Goal: Information Seeking & Learning: Learn about a topic

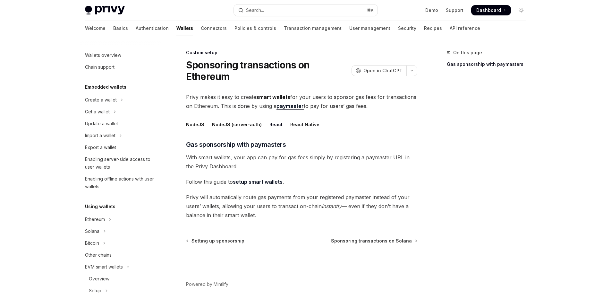
click at [293, 10] on button "Search... ⌘ K" at bounding box center [306, 10] width 144 height 12
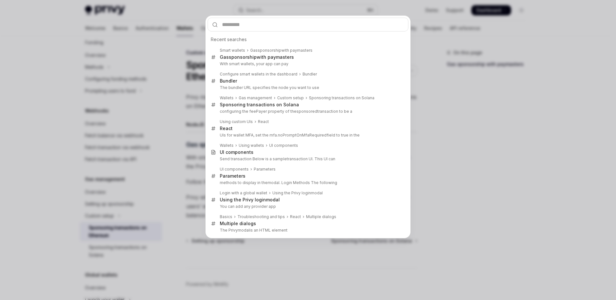
type input "**********"
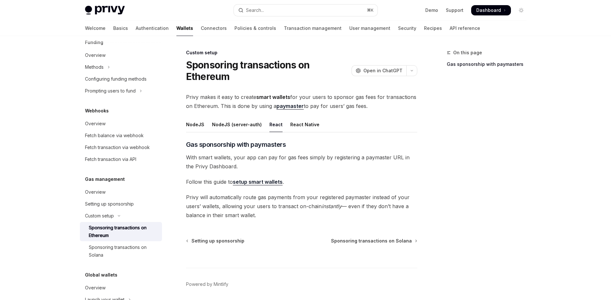
type textarea "*"
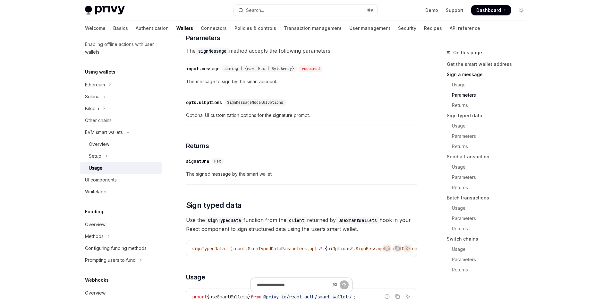
scroll to position [412, 0]
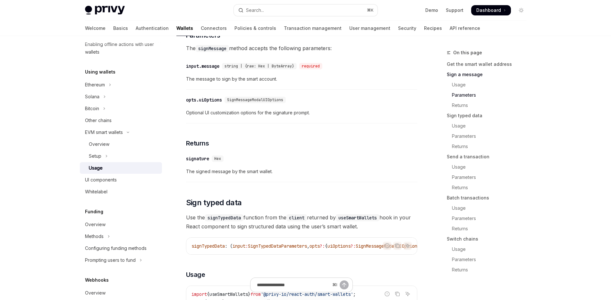
click at [365, 276] on div "⌘ I" at bounding box center [301, 288] width 231 height 24
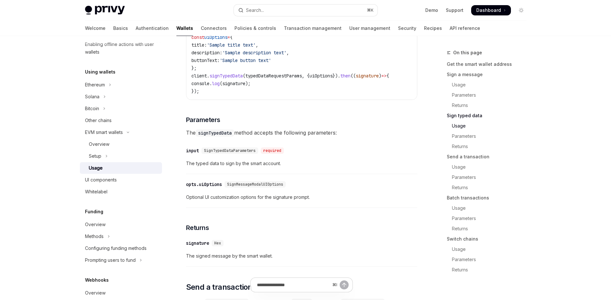
scroll to position [687, 0]
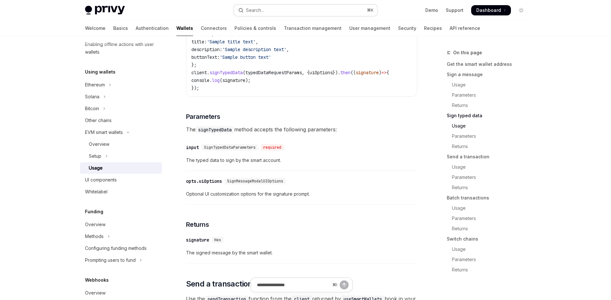
click at [264, 9] on div "Search..." at bounding box center [255, 10] width 18 height 8
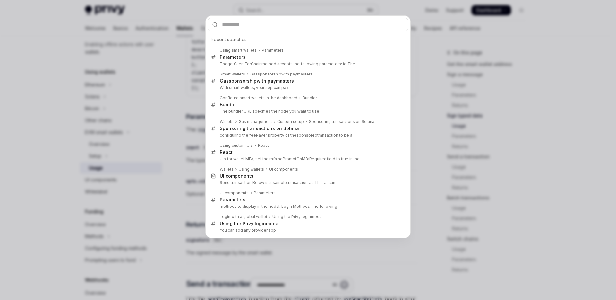
type input "**********"
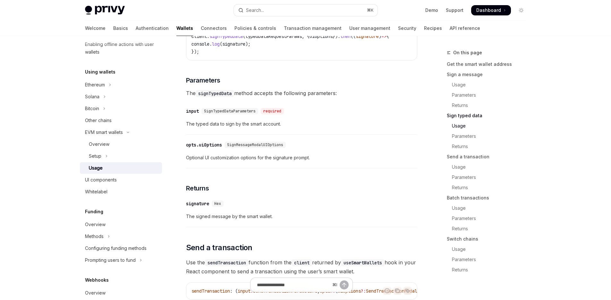
scroll to position [733, 0]
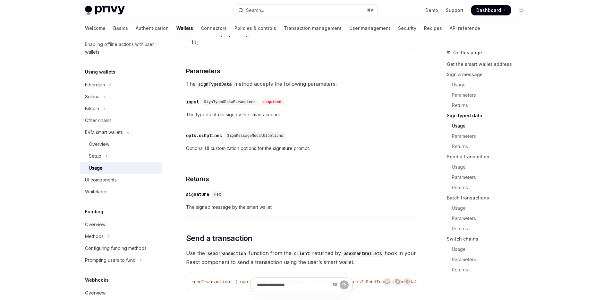
click at [315, 106] on div "​ input SignTypedDataParameters required" at bounding box center [298, 102] width 225 height 8
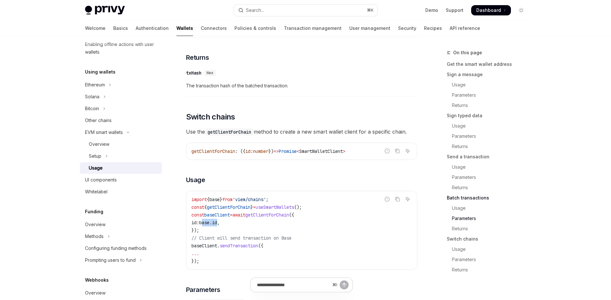
drag, startPoint x: 232, startPoint y: 239, endPoint x: 212, endPoint y: 239, distance: 19.3
click at [212, 225] on span "id: base . id ," at bounding box center [206, 222] width 28 height 6
